Goal: Transaction & Acquisition: Purchase product/service

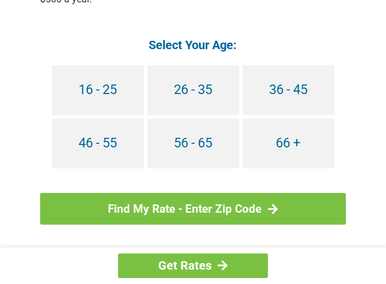
scroll to position [1090, 0]
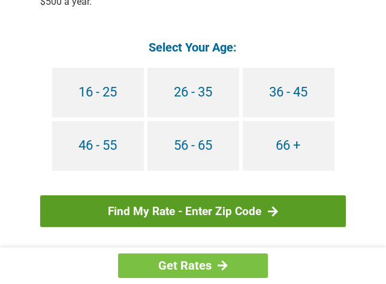
click at [192, 203] on link "Find My Rate - Enter Zip Code" at bounding box center [193, 211] width 306 height 32
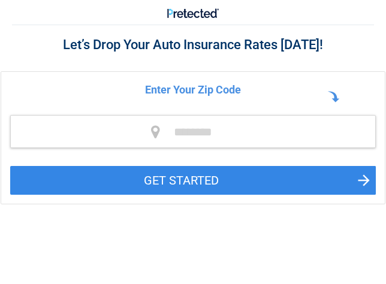
drag, startPoint x: 0, startPoint y: 0, endPoint x: 153, endPoint y: 222, distance: 269.3
click at [153, 222] on div "**********" at bounding box center [193, 219] width 386 height 384
drag, startPoint x: 165, startPoint y: 132, endPoint x: 179, endPoint y: 141, distance: 16.3
click at [169, 132] on input "tel" at bounding box center [193, 131] width 366 height 33
drag, startPoint x: 179, startPoint y: 141, endPoint x: 111, endPoint y: 91, distance: 84.4
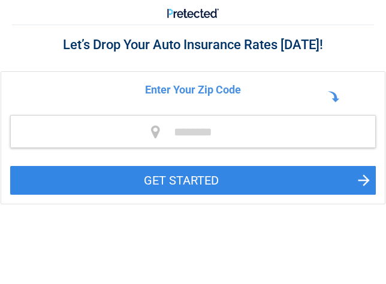
click at [111, 91] on h2 "Enter Your Zip Code" at bounding box center [193, 90] width 366 height 14
click at [159, 130] on p at bounding box center [193, 131] width 366 height 33
click at [164, 129] on input "tel" at bounding box center [193, 131] width 366 height 33
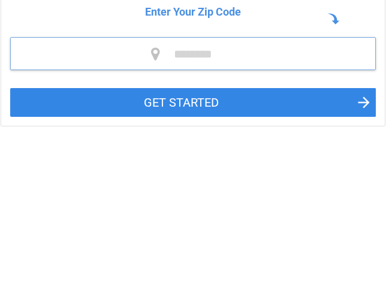
scroll to position [86, 0]
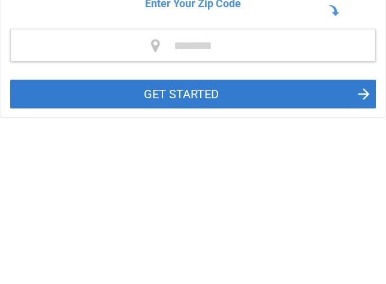
drag, startPoint x: 321, startPoint y: 94, endPoint x: 269, endPoint y: 83, distance: 52.8
click at [269, 83] on button "GET STARTED" at bounding box center [193, 94] width 366 height 29
click at [353, 88] on button "GET STARTED" at bounding box center [193, 94] width 366 height 29
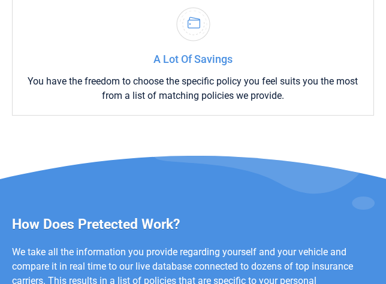
scroll to position [740, 0]
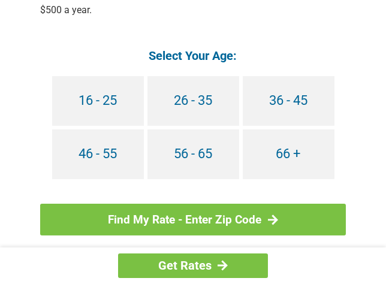
scroll to position [1090, 0]
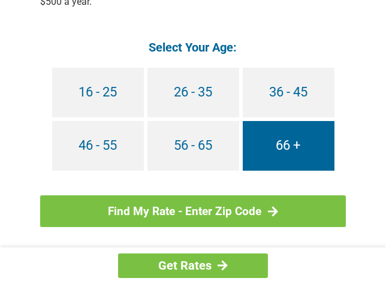
click at [289, 140] on link "66 +" at bounding box center [289, 146] width 92 height 50
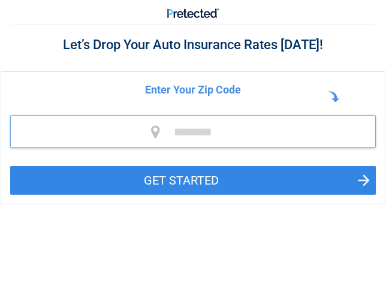
click at [179, 129] on input "tel" at bounding box center [193, 131] width 366 height 33
drag, startPoint x: 390, startPoint y: 28, endPoint x: 358, endPoint y: 14, distance: 34.4
click at [206, 129] on input "tel" at bounding box center [193, 131] width 366 height 33
type input "*****"
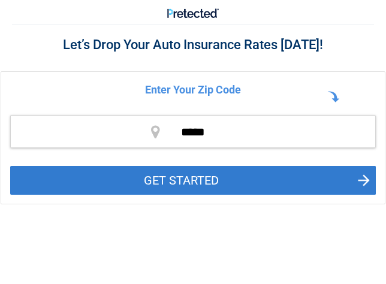
click at [131, 182] on button "GET STARTED" at bounding box center [193, 180] width 366 height 29
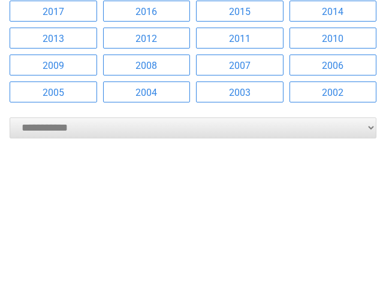
scroll to position [56, 0]
